Goal: Transaction & Acquisition: Book appointment/travel/reservation

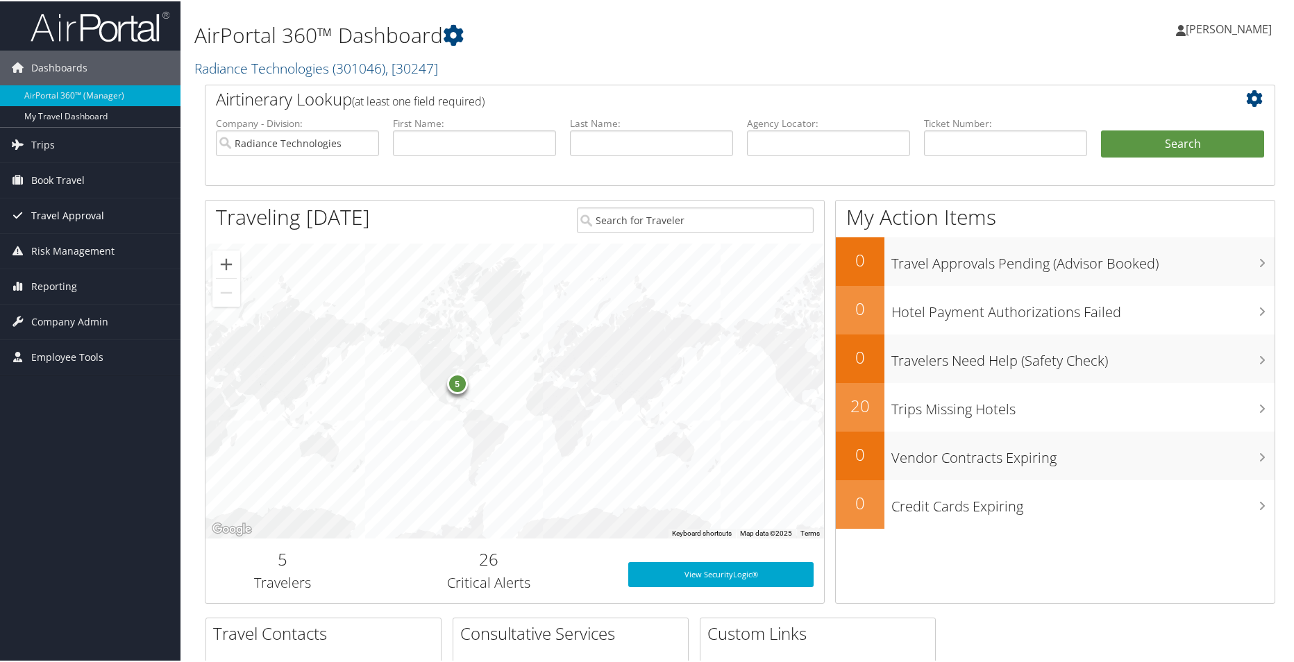
drag, startPoint x: 74, startPoint y: 176, endPoint x: 82, endPoint y: 219, distance: 43.7
click at [74, 176] on span "Book Travel" at bounding box center [57, 179] width 53 height 35
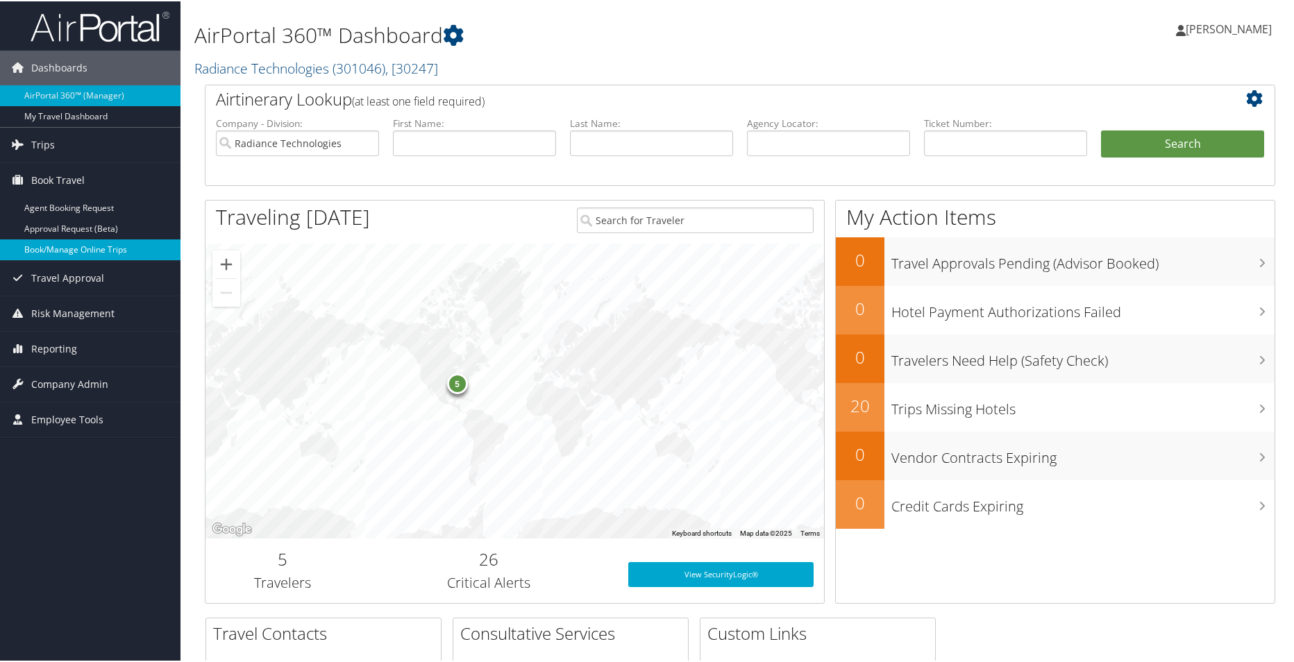
click at [83, 251] on link "Book/Manage Online Trips" at bounding box center [90, 248] width 181 height 21
